Goal: Transaction & Acquisition: Subscribe to service/newsletter

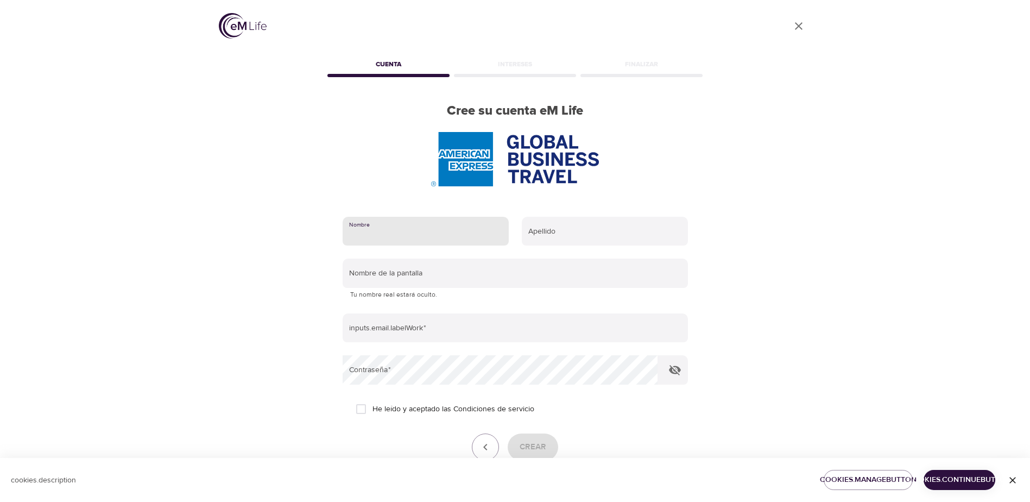
click at [451, 237] on input "text" at bounding box center [425, 231] width 166 height 29
type input "[PERSON_NAME]"
type input "[PERSON_NAME][EMAIL_ADDRESS][PERSON_NAME][DOMAIN_NAME]"
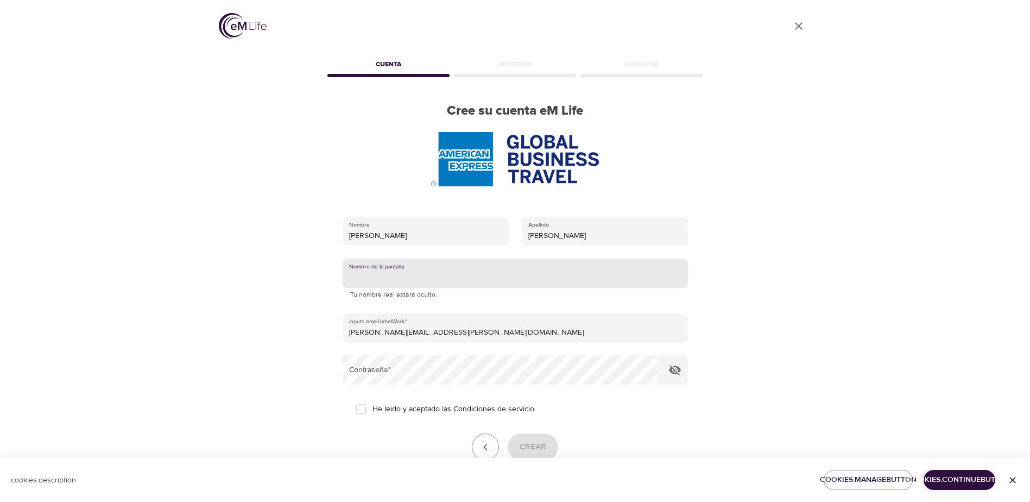
click at [460, 280] on input "text" at bounding box center [514, 272] width 345 height 29
type input "[PERSON_NAME]"
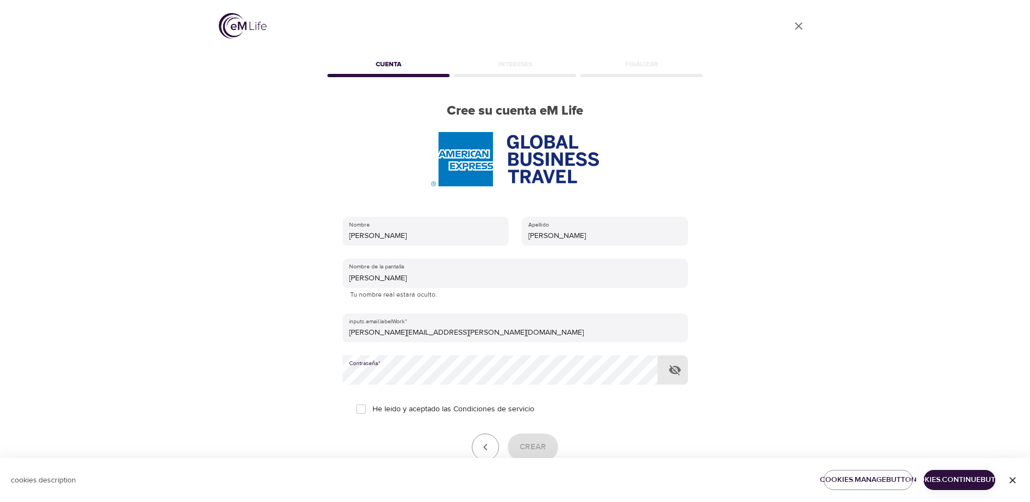
click at [355, 411] on input "He leído y aceptado las Condiciones de servicio" at bounding box center [361, 408] width 23 height 23
checkbox input "true"
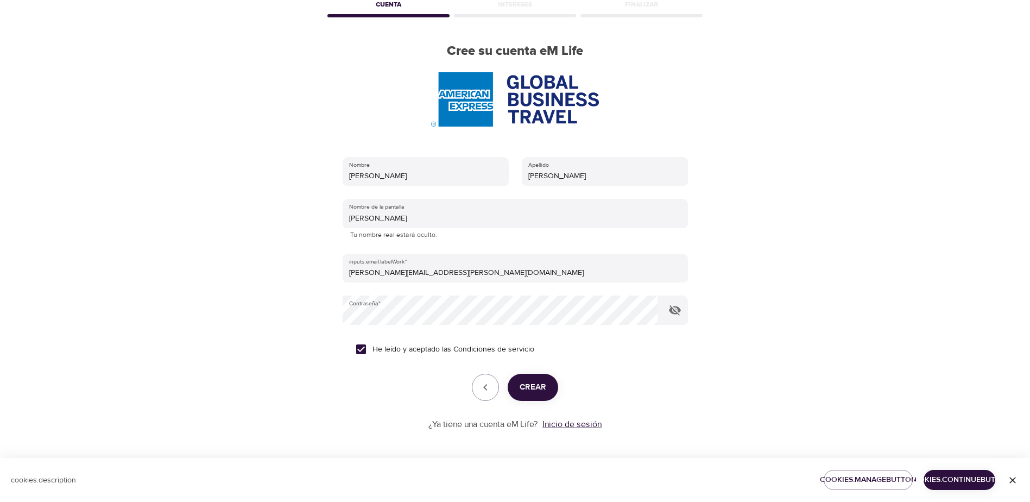
scroll to position [62, 0]
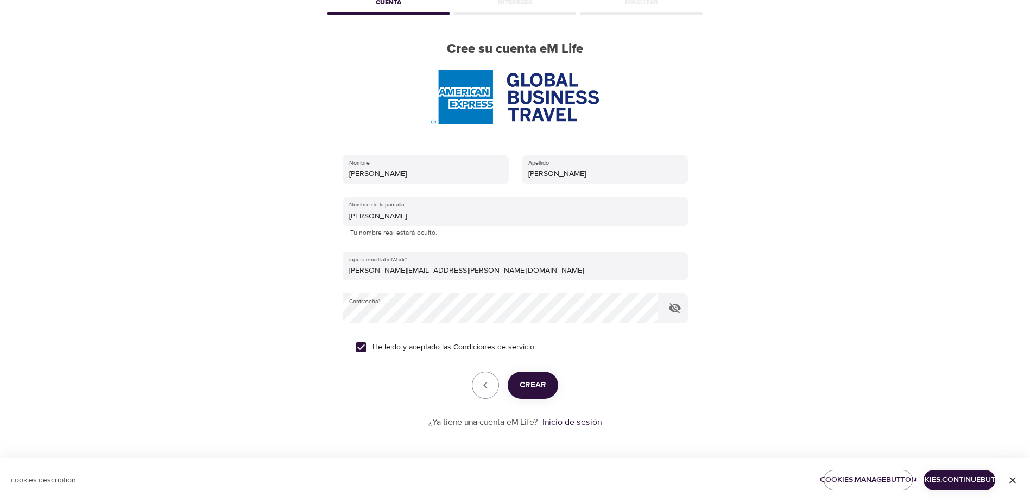
drag, startPoint x: 540, startPoint y: 371, endPoint x: 537, endPoint y: 382, distance: 11.9
click at [538, 375] on form "Nombre [PERSON_NAME] Apellido [PERSON_NAME] Nombre de la pantalla [PERSON_NAME]…" at bounding box center [514, 288] width 345 height 280
click at [537, 390] on span "Crear" at bounding box center [532, 385] width 27 height 14
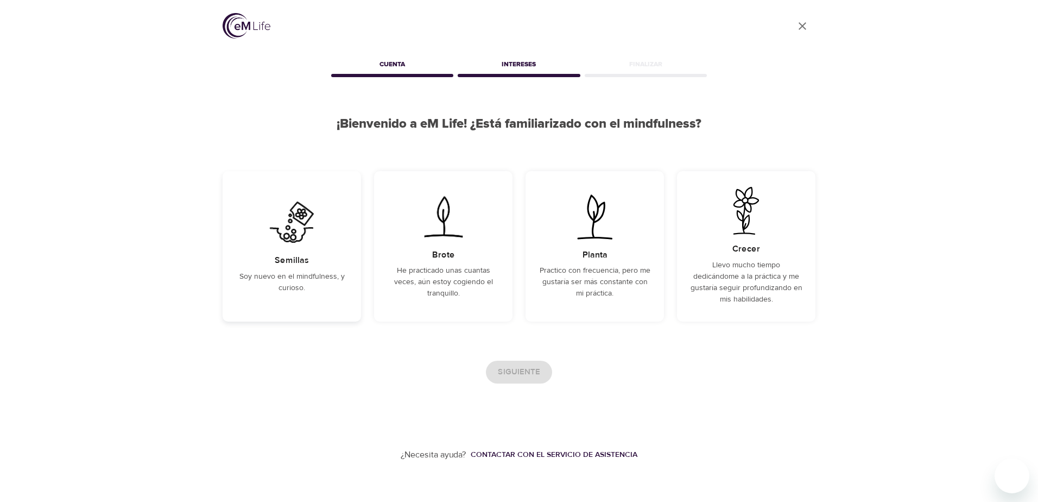
click at [293, 253] on div "Semillas Soy nuevo en el mindfulness, y curioso." at bounding box center [292, 246] width 138 height 150
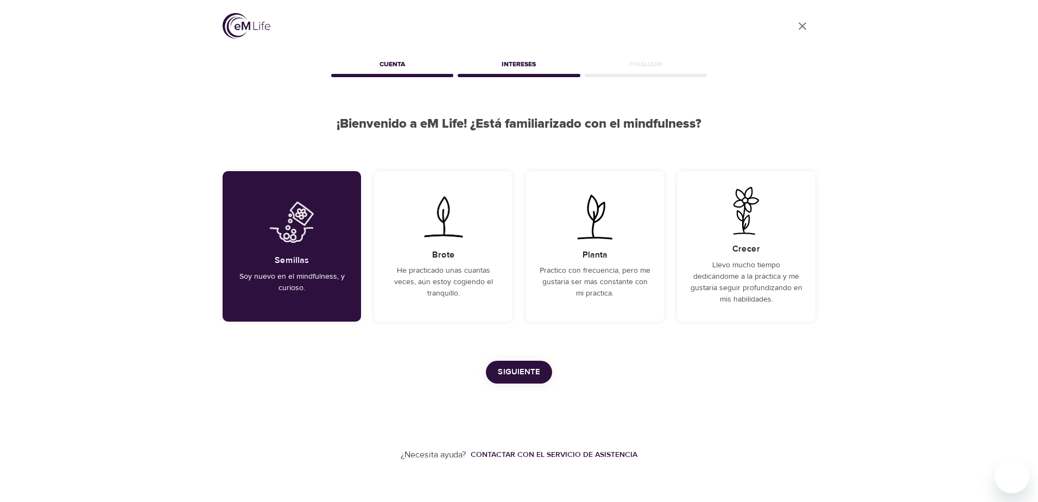
click at [530, 372] on span "Siguiente" at bounding box center [519, 372] width 42 height 14
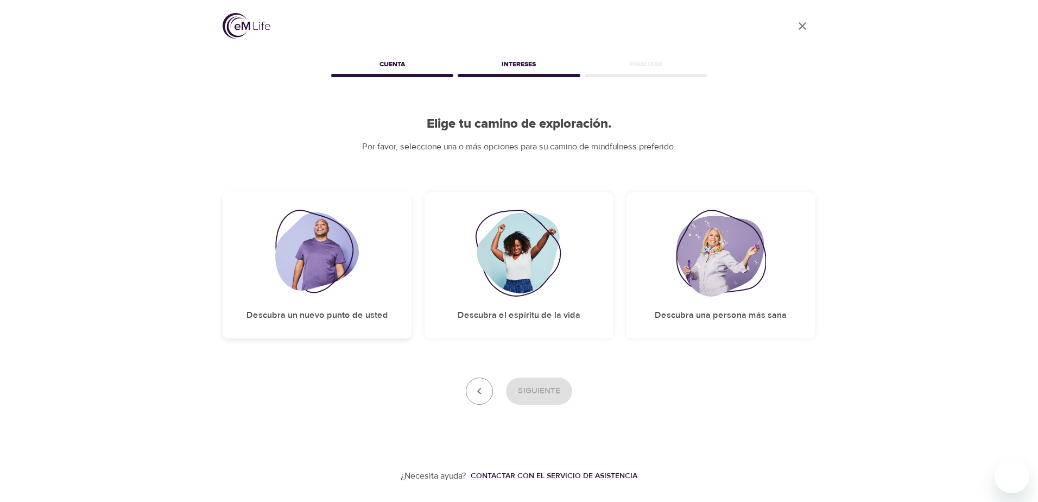
click at [354, 300] on div "Descubra un nuevo punto de usted" at bounding box center [317, 265] width 189 height 146
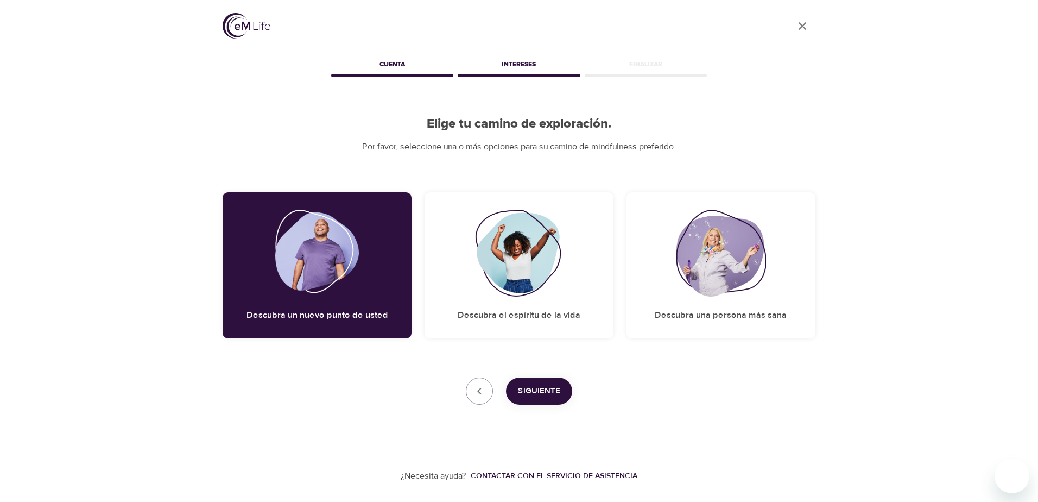
click at [545, 389] on span "Siguiente" at bounding box center [539, 391] width 42 height 14
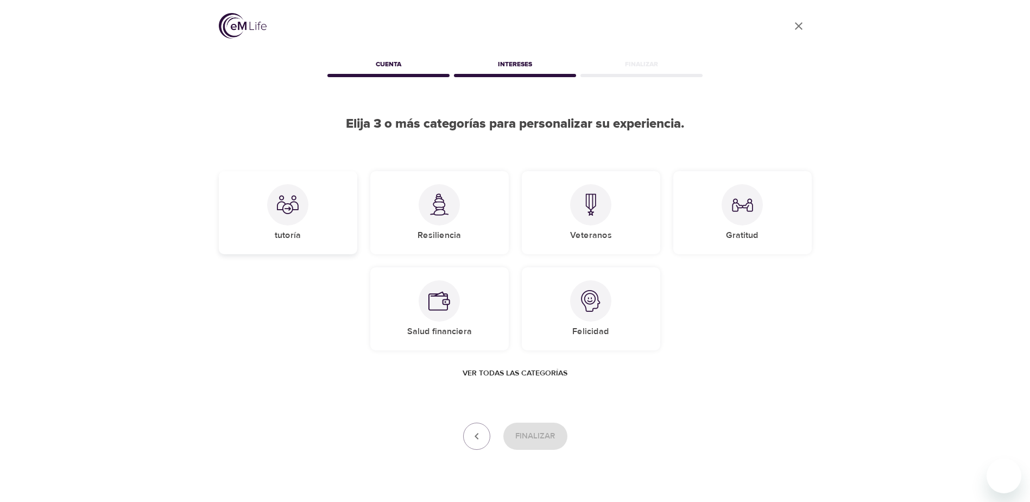
click at [280, 220] on div at bounding box center [287, 204] width 41 height 41
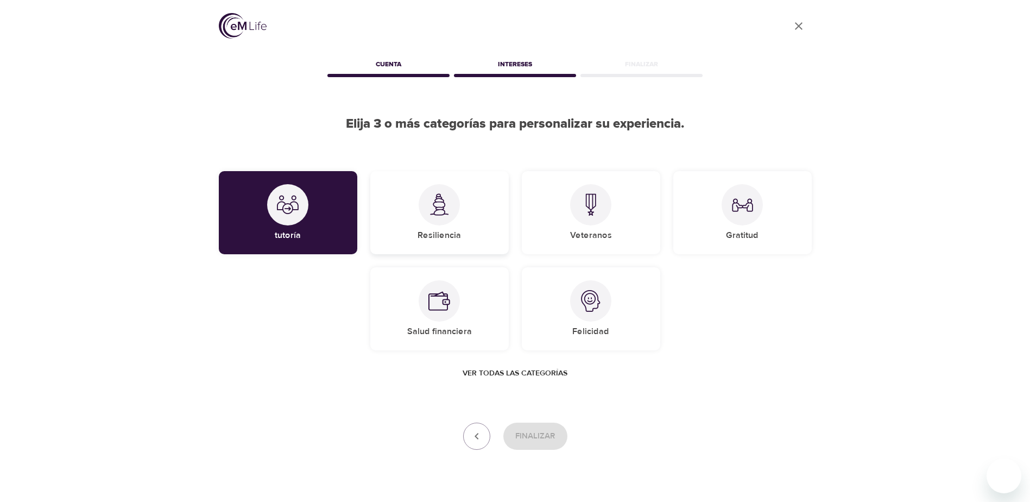
click at [469, 225] on div "Resiliencia" at bounding box center [439, 212] width 138 height 83
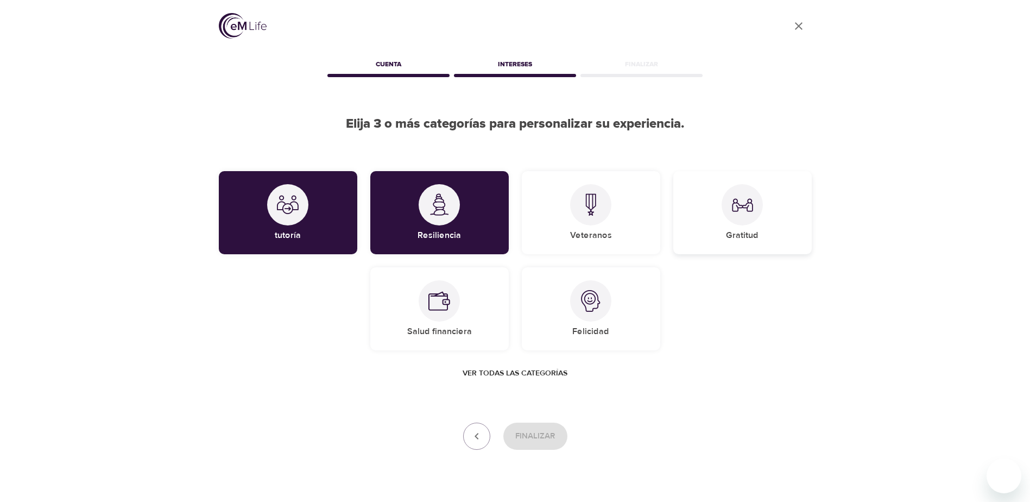
click at [740, 213] on img at bounding box center [742, 205] width 22 height 22
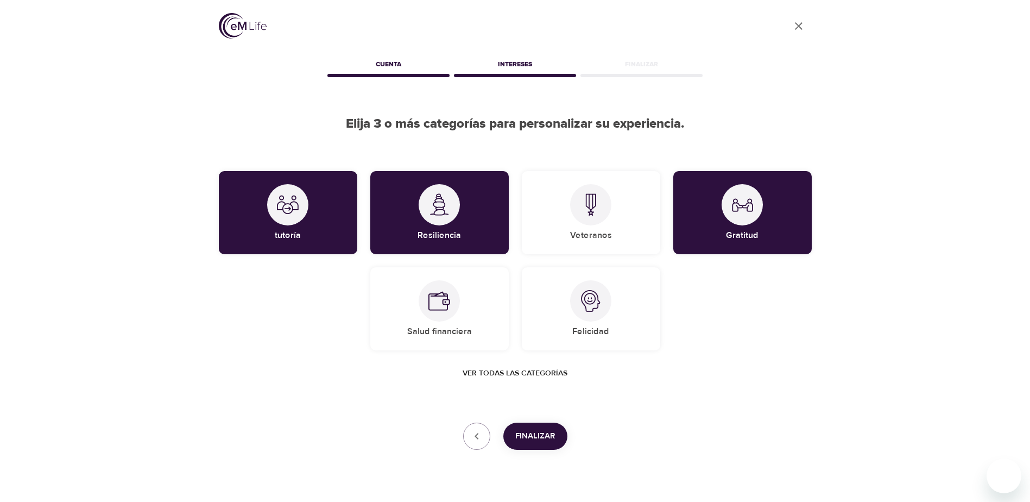
click at [531, 440] on span "Finalizar" at bounding box center [535, 436] width 40 height 14
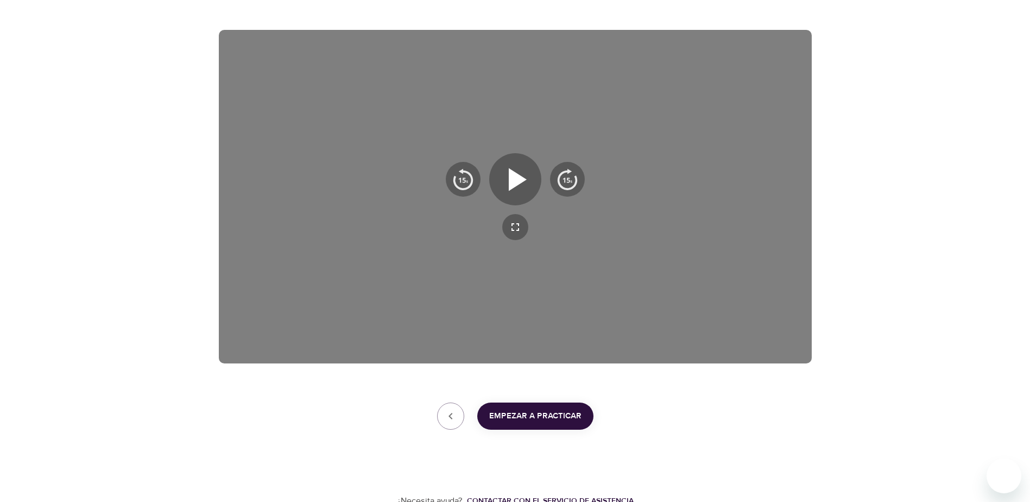
scroll to position [163, 0]
